Goal: Task Accomplishment & Management: Use online tool/utility

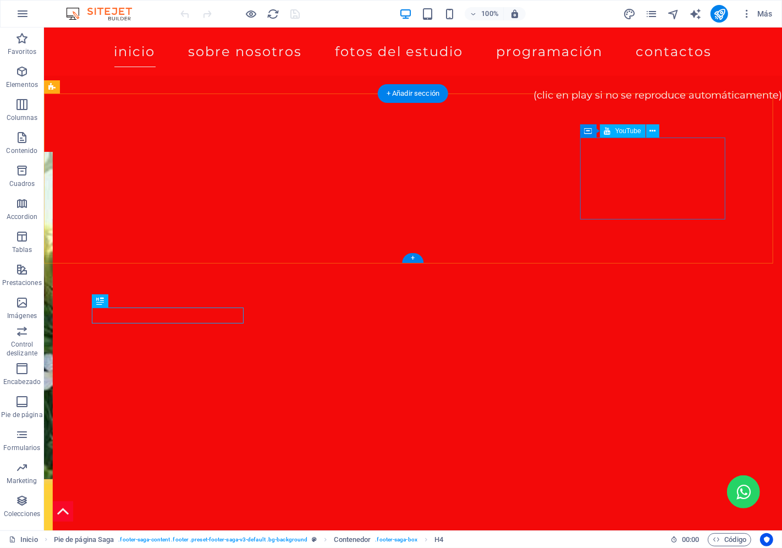
scroll to position [1232, 0]
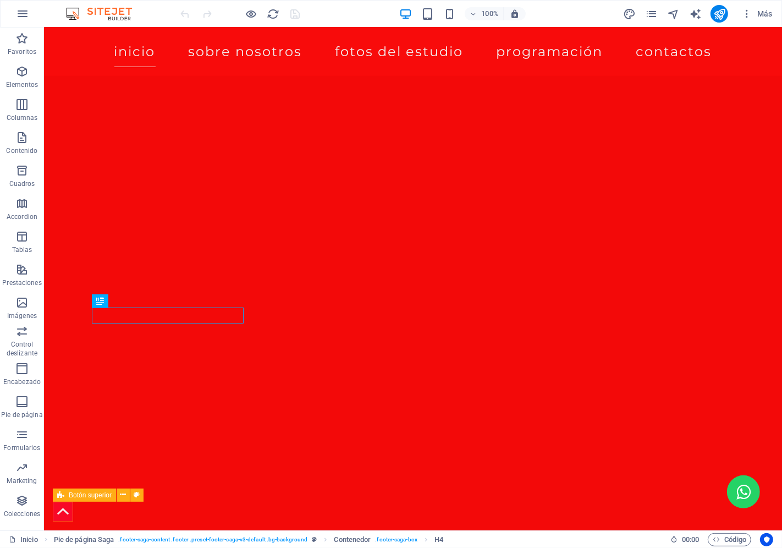
click at [60, 508] on figure at bounding box center [62, 511] width 20 height 20
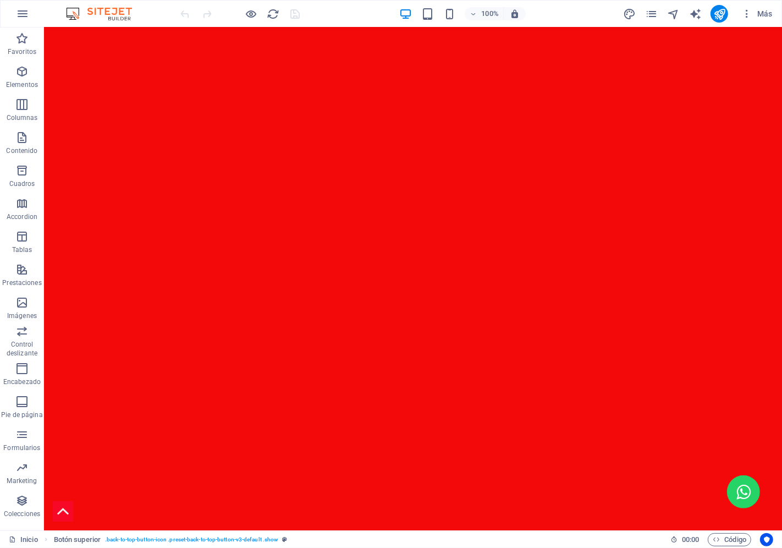
scroll to position [0, 0]
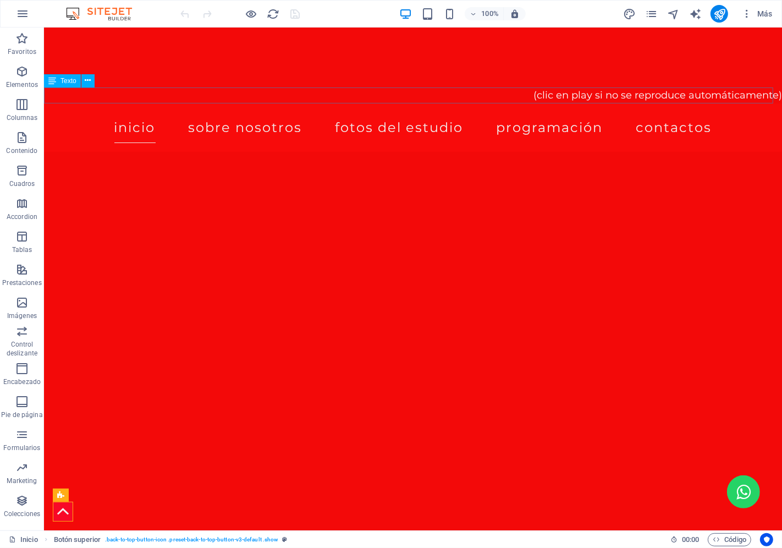
click at [644, 95] on div "(clic en play si no se reproduce automáticamente)" at bounding box center [412, 95] width 738 height 16
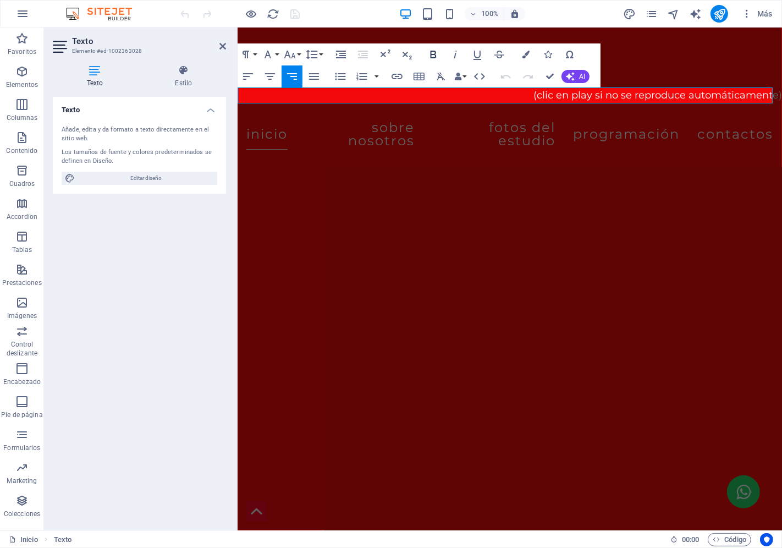
click at [430, 56] on icon "button" at bounding box center [433, 54] width 13 height 13
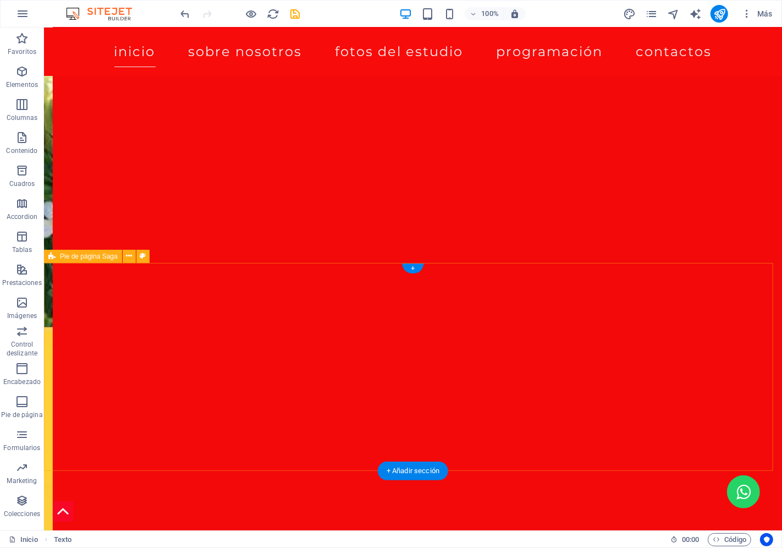
scroll to position [1233, 0]
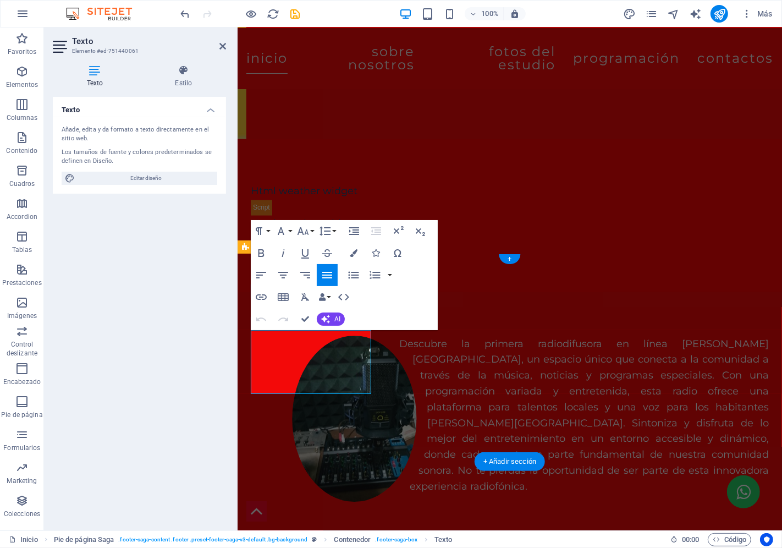
scroll to position [1151, 0]
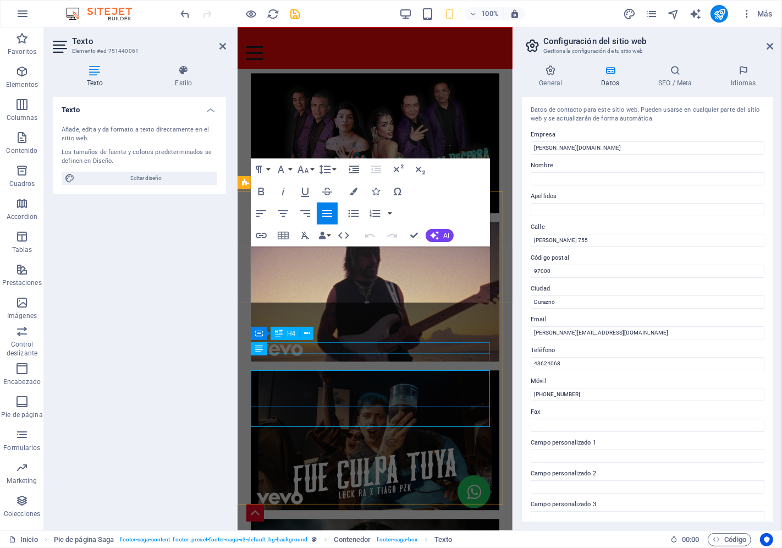
scroll to position [1748, 0]
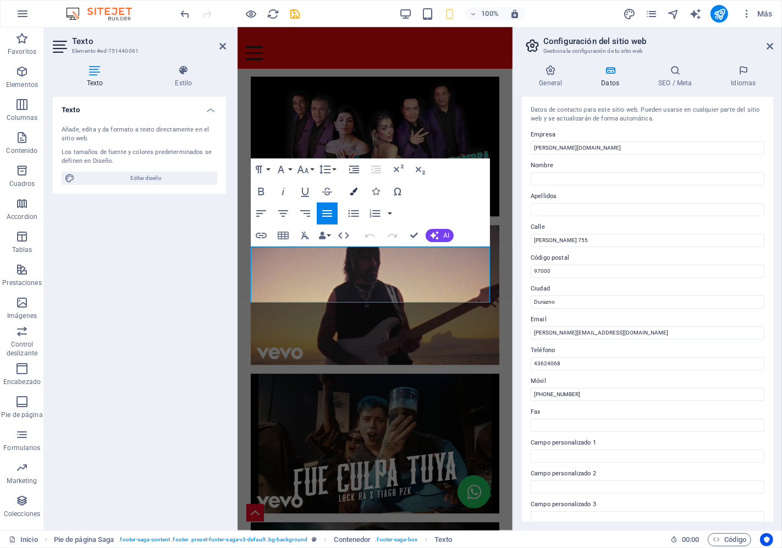
click at [350, 190] on icon "button" at bounding box center [354, 192] width 8 height 8
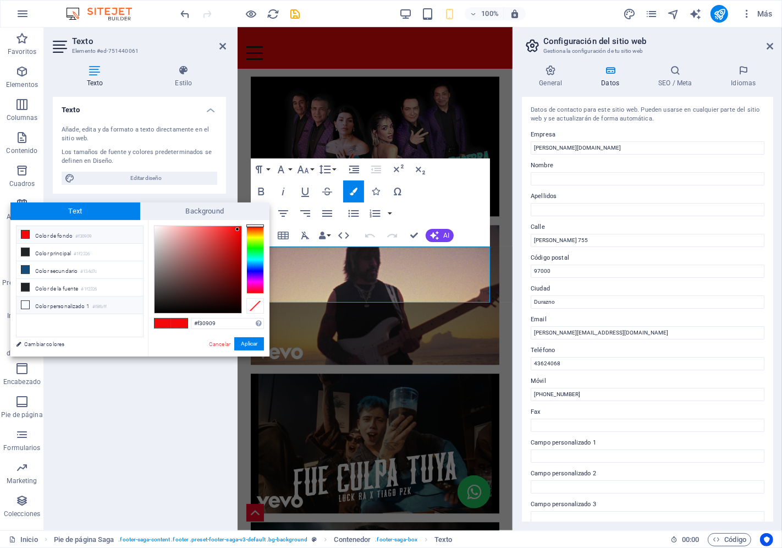
click at [25, 305] on icon at bounding box center [25, 305] width 8 height 8
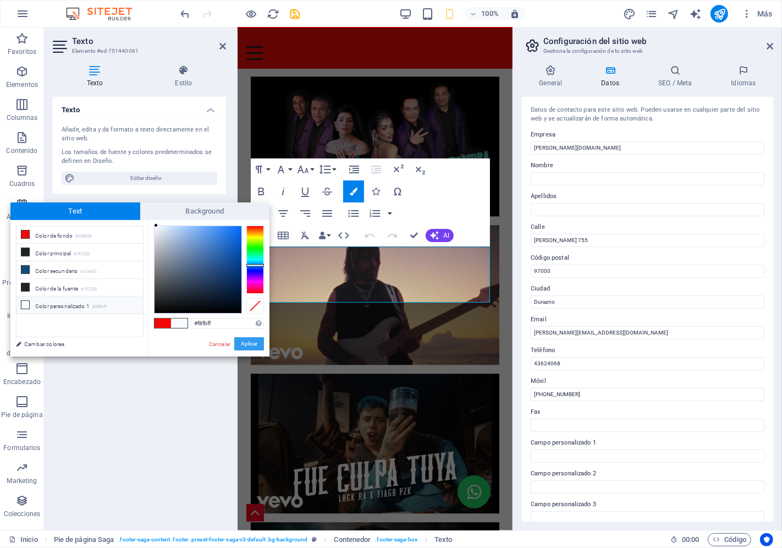
click at [246, 344] on button "Aplicar" at bounding box center [249, 343] width 30 height 13
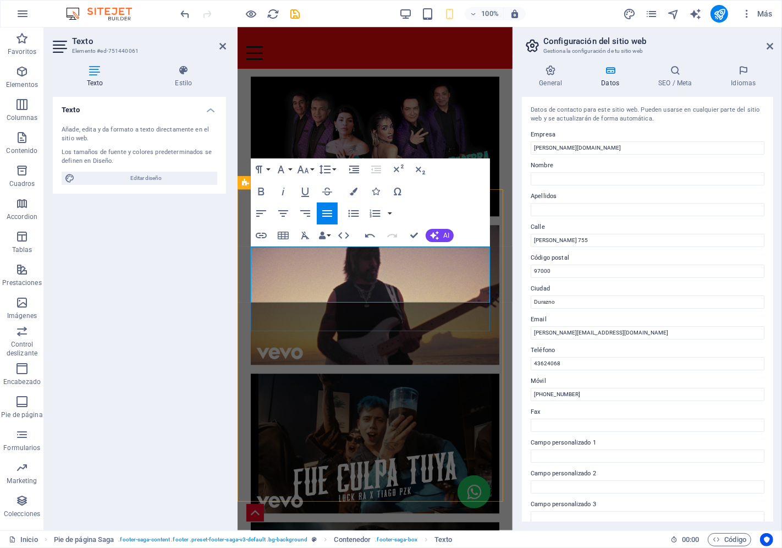
click at [353, 188] on icon "button" at bounding box center [354, 192] width 8 height 8
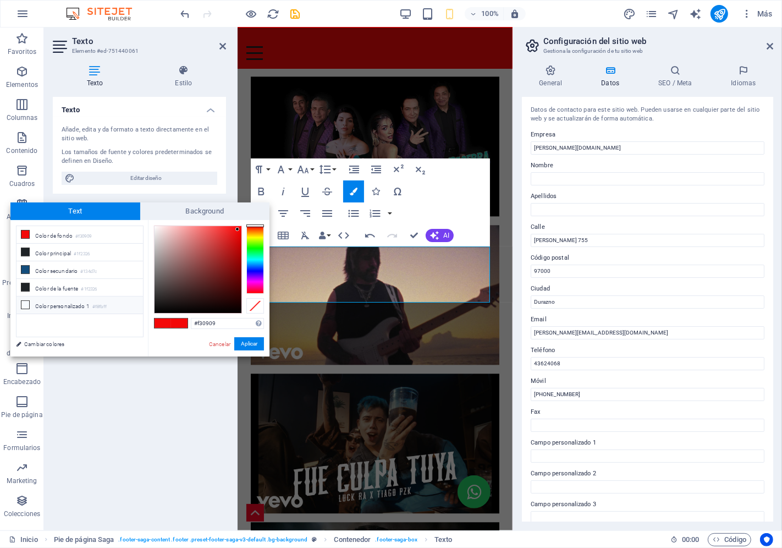
click at [24, 305] on icon at bounding box center [25, 305] width 8 height 8
type input "#f8fbff"
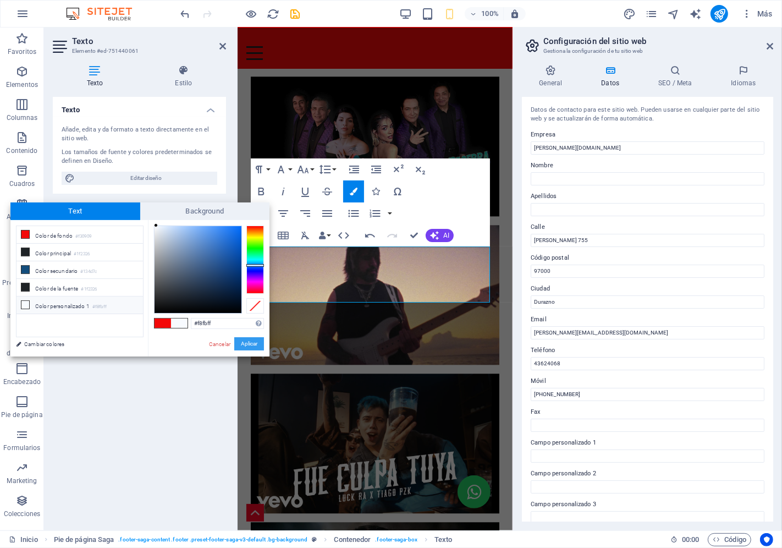
click at [248, 343] on button "Aplicar" at bounding box center [249, 343] width 30 height 13
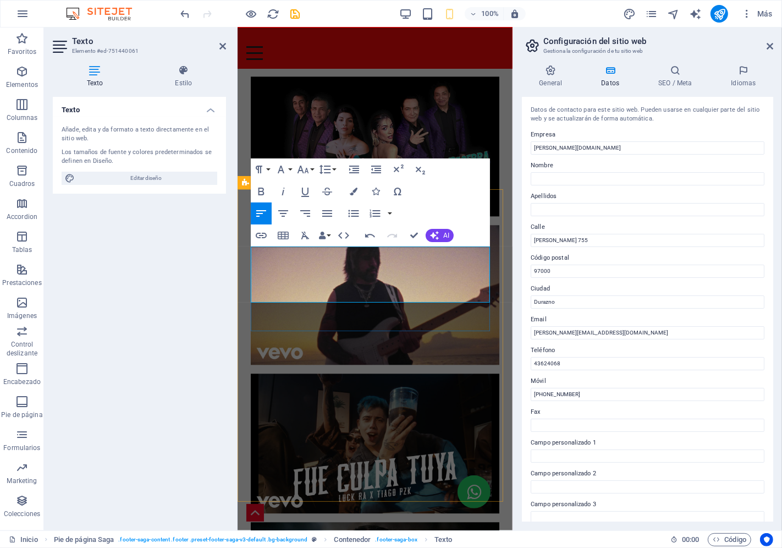
click at [352, 191] on icon "button" at bounding box center [354, 192] width 8 height 8
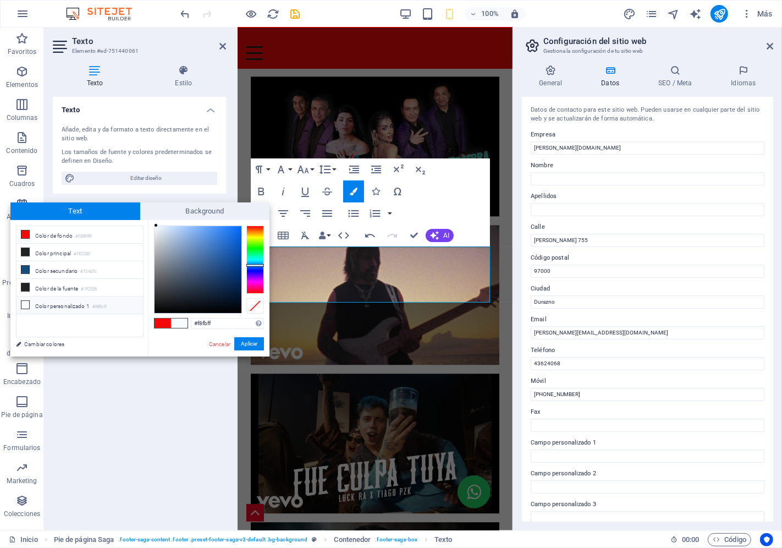
click at [22, 306] on icon at bounding box center [25, 305] width 8 height 8
click at [242, 342] on button "Aplicar" at bounding box center [249, 343] width 30 height 13
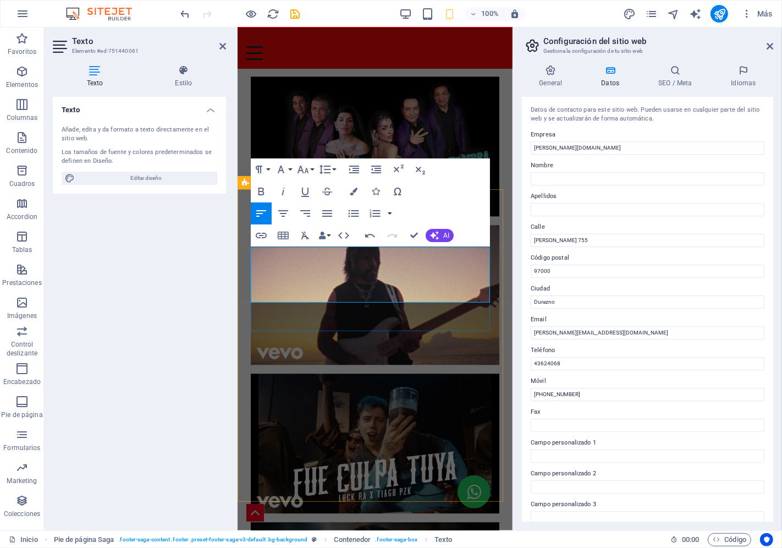
click at [357, 191] on icon "button" at bounding box center [354, 192] width 8 height 8
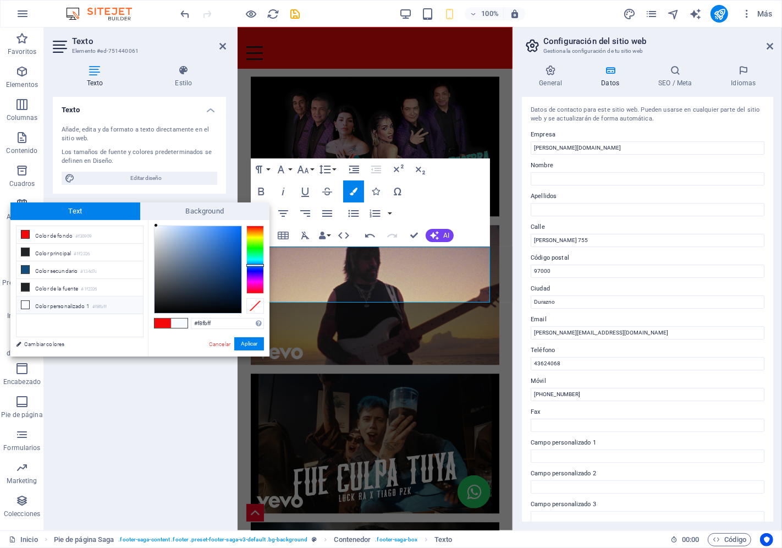
click at [24, 303] on icon at bounding box center [25, 305] width 8 height 8
drag, startPoint x: 248, startPoint y: 342, endPoint x: 7, endPoint y: 315, distance: 243.1
click at [248, 342] on button "Aplicar" at bounding box center [249, 343] width 30 height 13
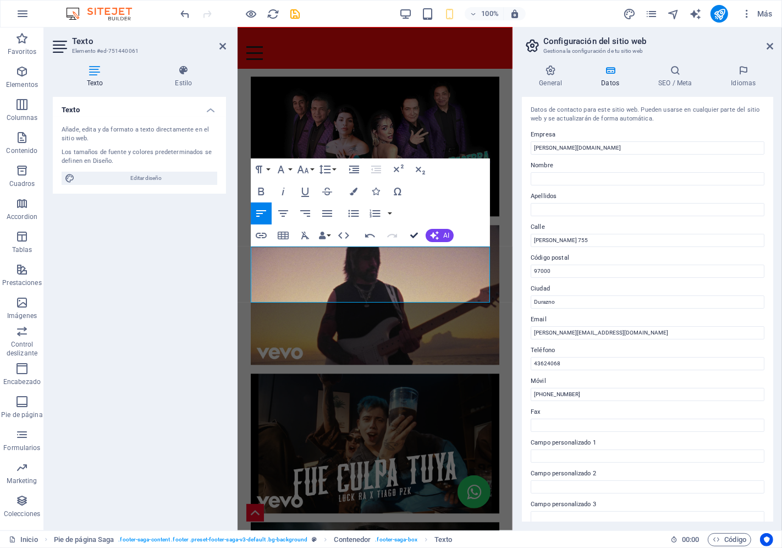
scroll to position [1376, 0]
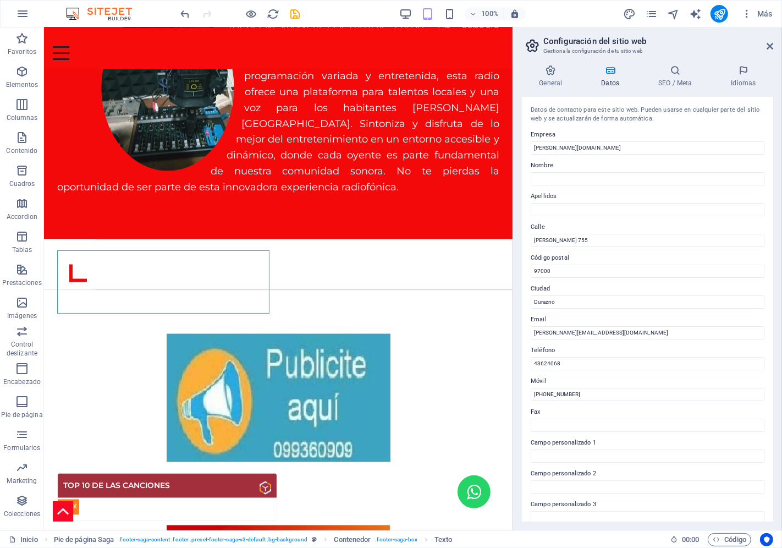
click at [765, 42] on h2 "Configuración del sitio web" at bounding box center [659, 41] width 230 height 10
click at [769, 45] on icon at bounding box center [770, 46] width 7 height 9
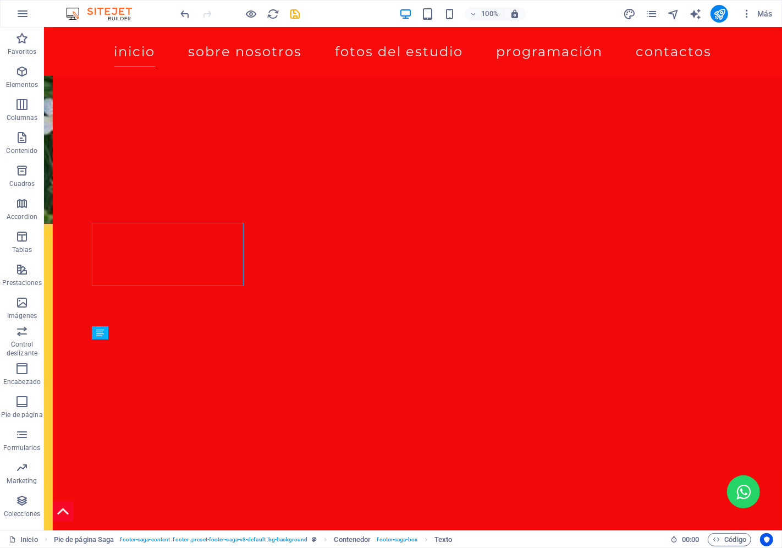
scroll to position [1233, 0]
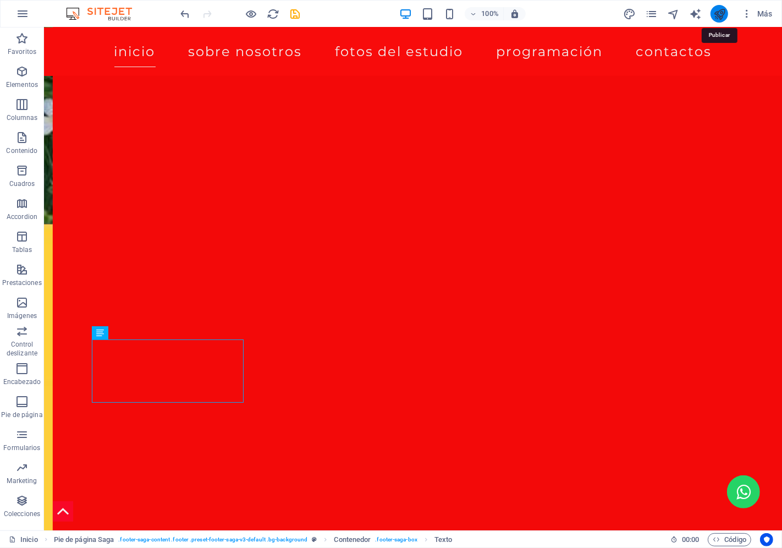
click at [717, 15] on icon "publish" at bounding box center [720, 14] width 13 height 13
